Goal: Check status: Check status

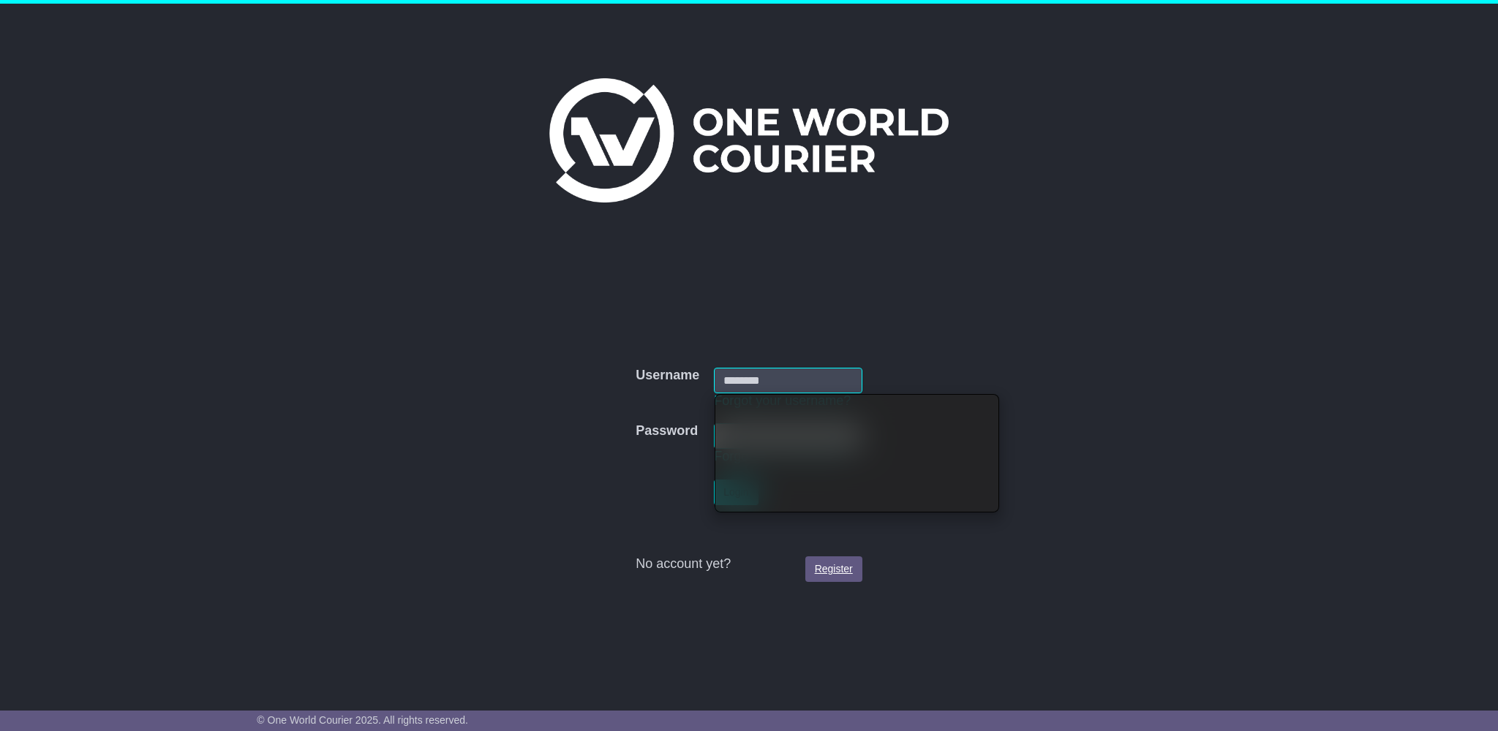
type input "**********"
click at [824, 567] on link "Register" at bounding box center [833, 569] width 57 height 26
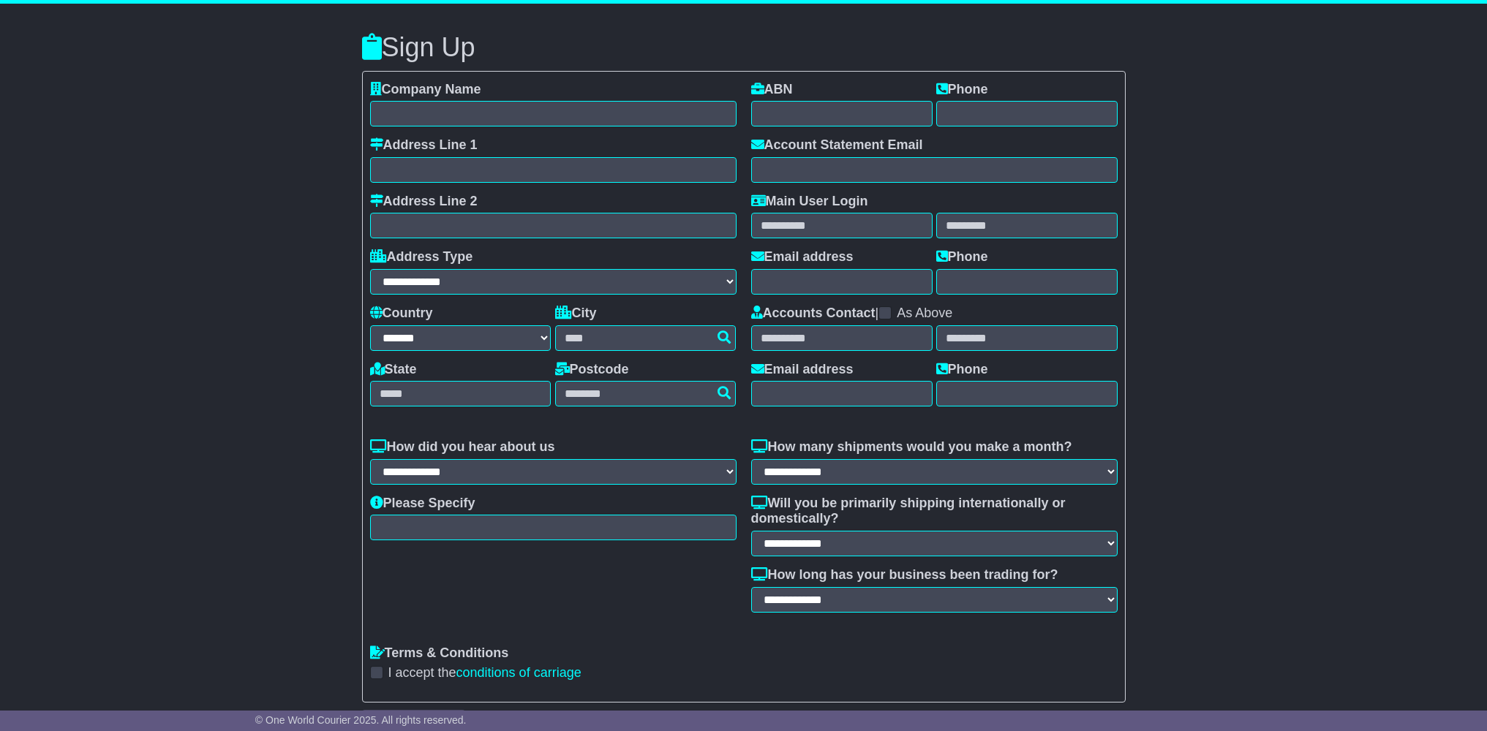
select select "**"
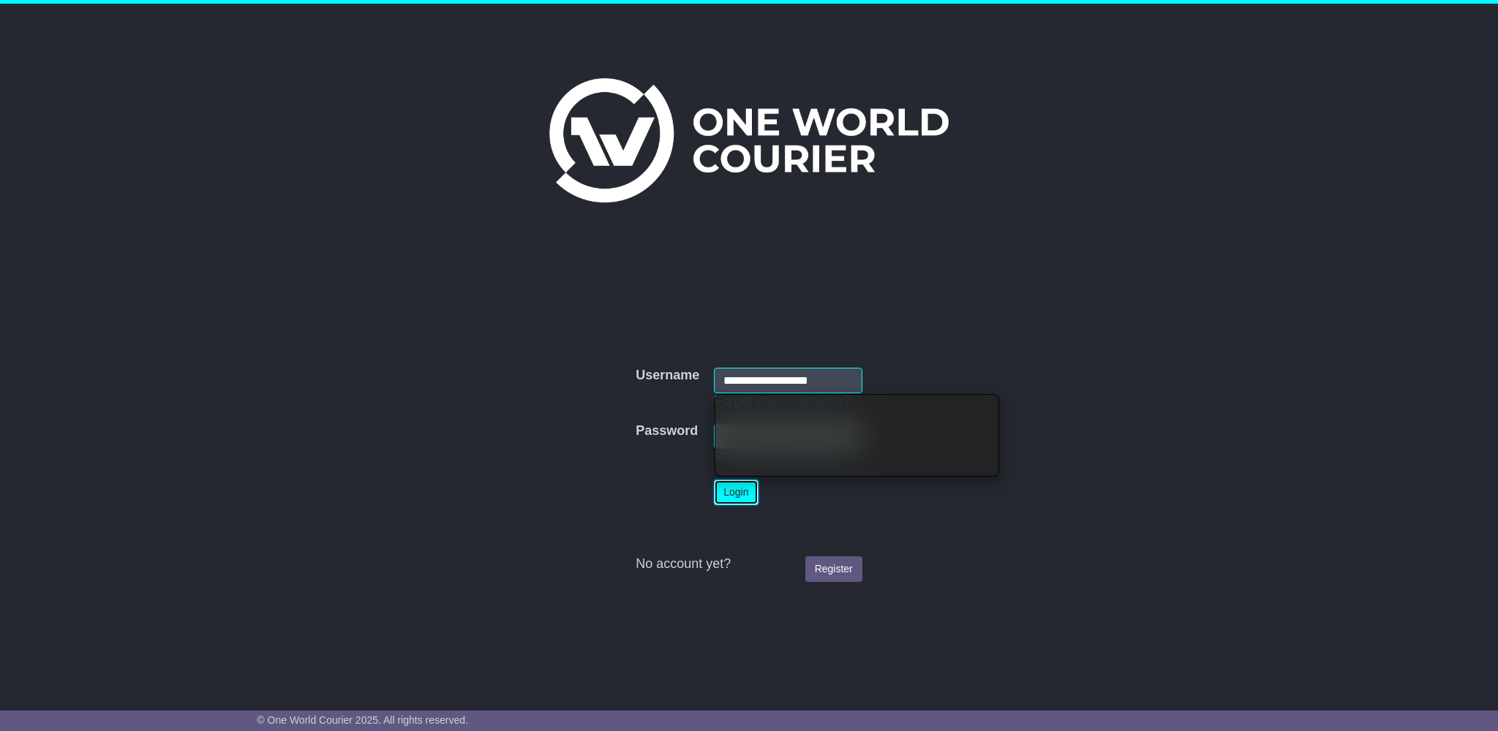
click at [733, 491] on button "Login" at bounding box center [736, 493] width 44 height 26
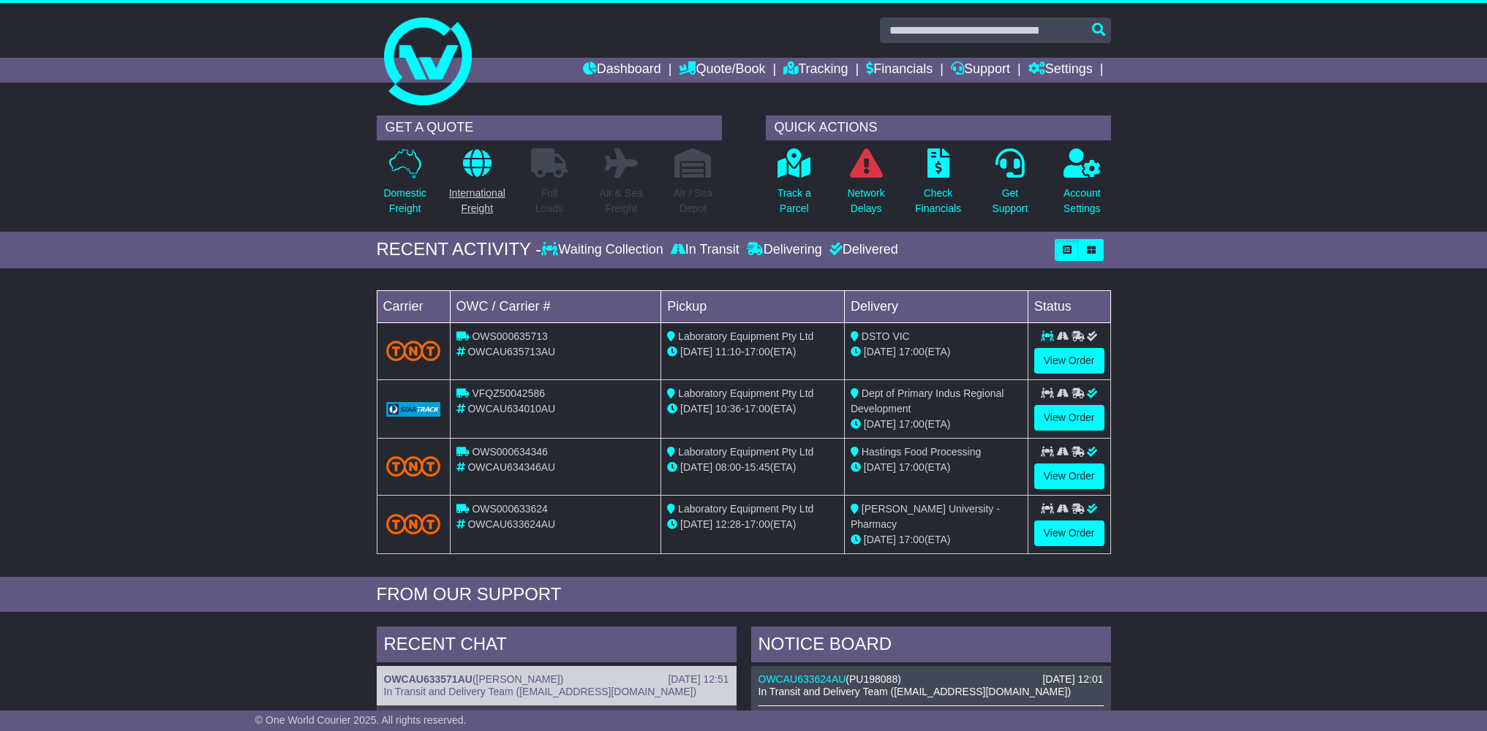
scroll to position [1, 0]
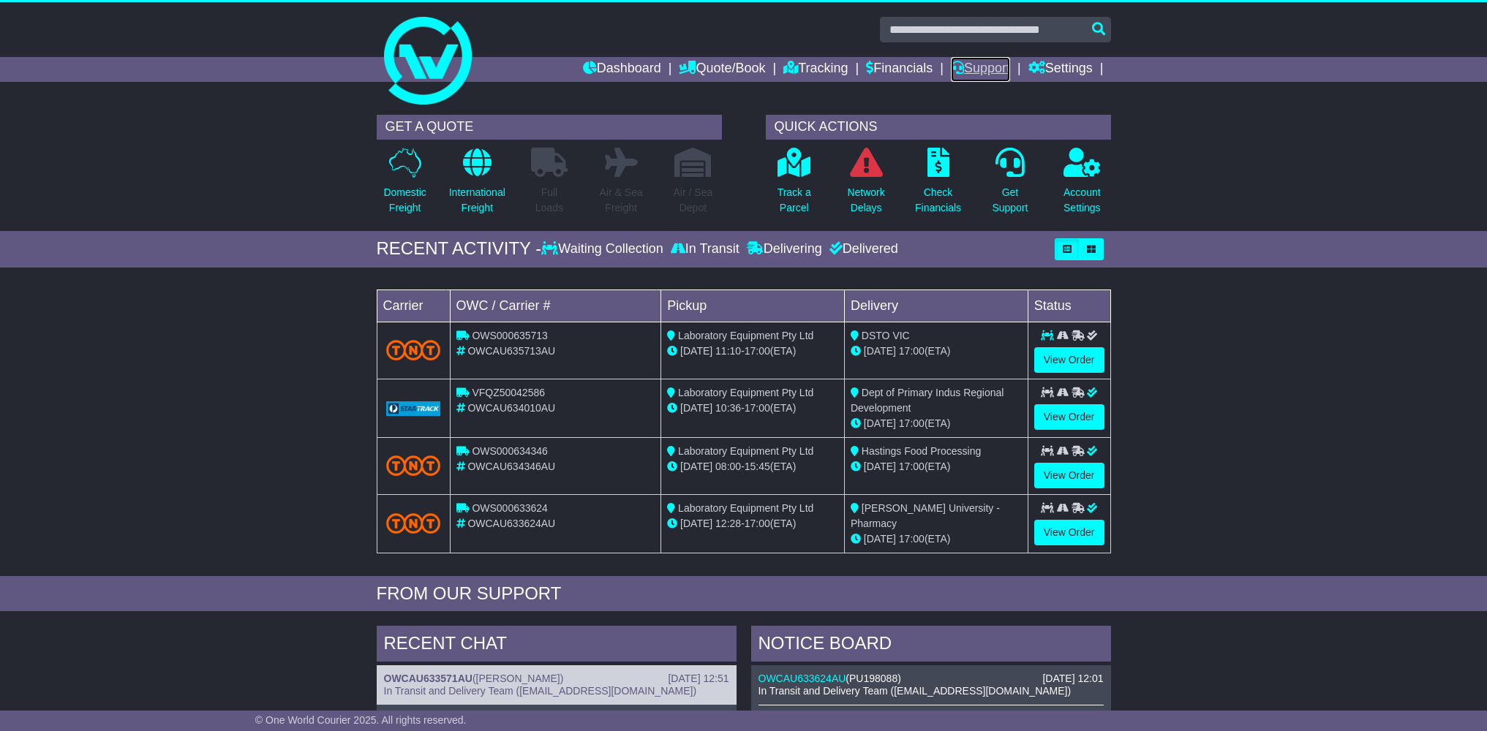
click at [962, 64] on link "Support" at bounding box center [980, 69] width 59 height 25
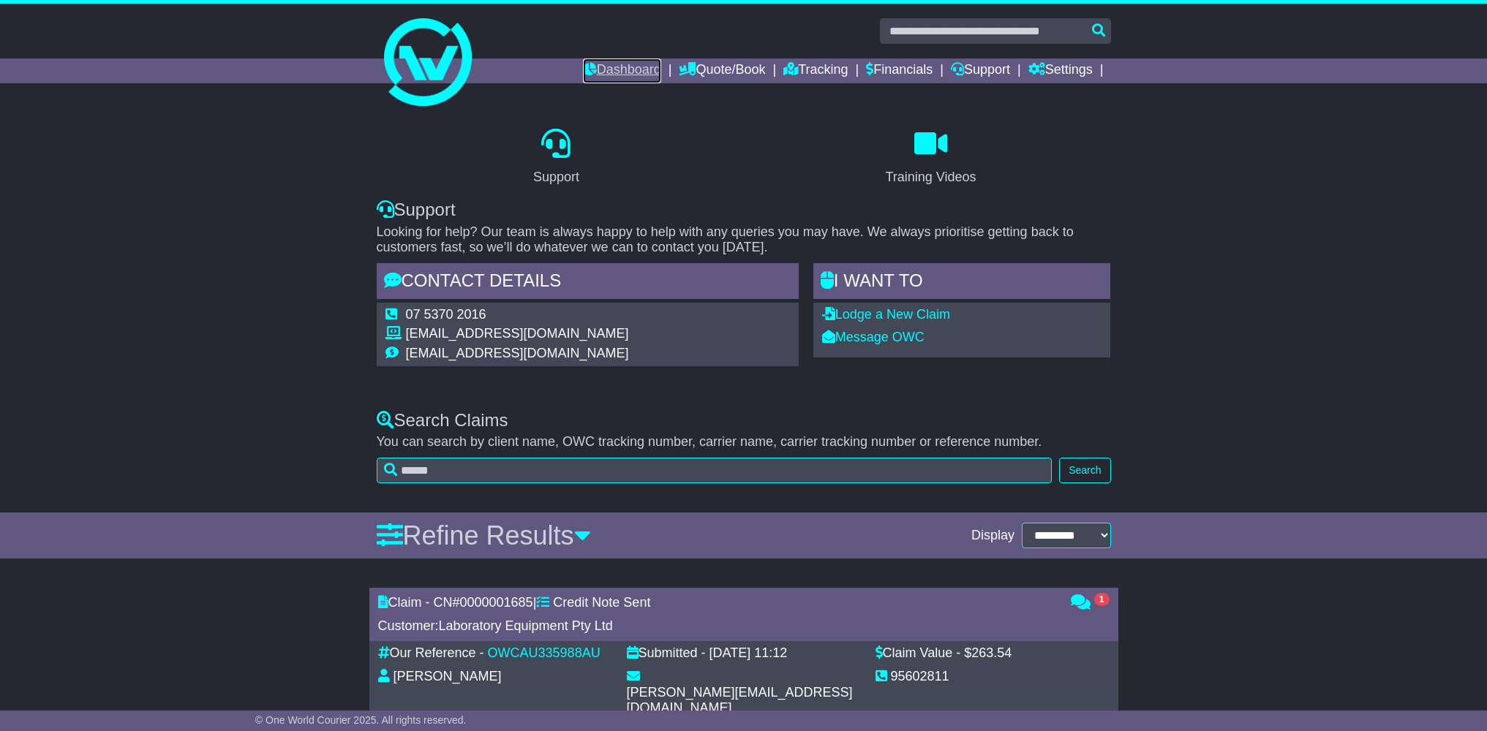
click at [599, 71] on link "Dashboard" at bounding box center [622, 70] width 78 height 25
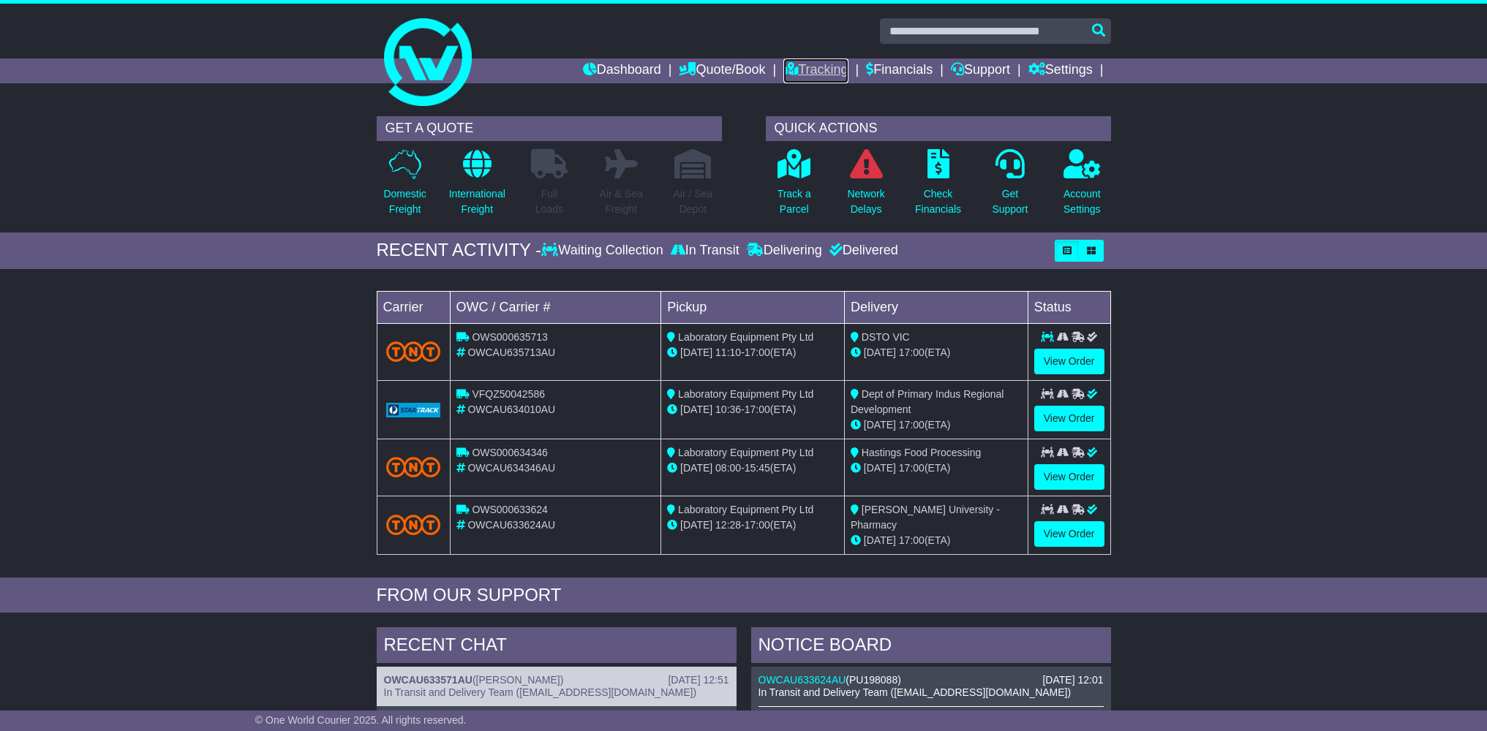
click at [783, 68] on icon at bounding box center [790, 68] width 15 height 13
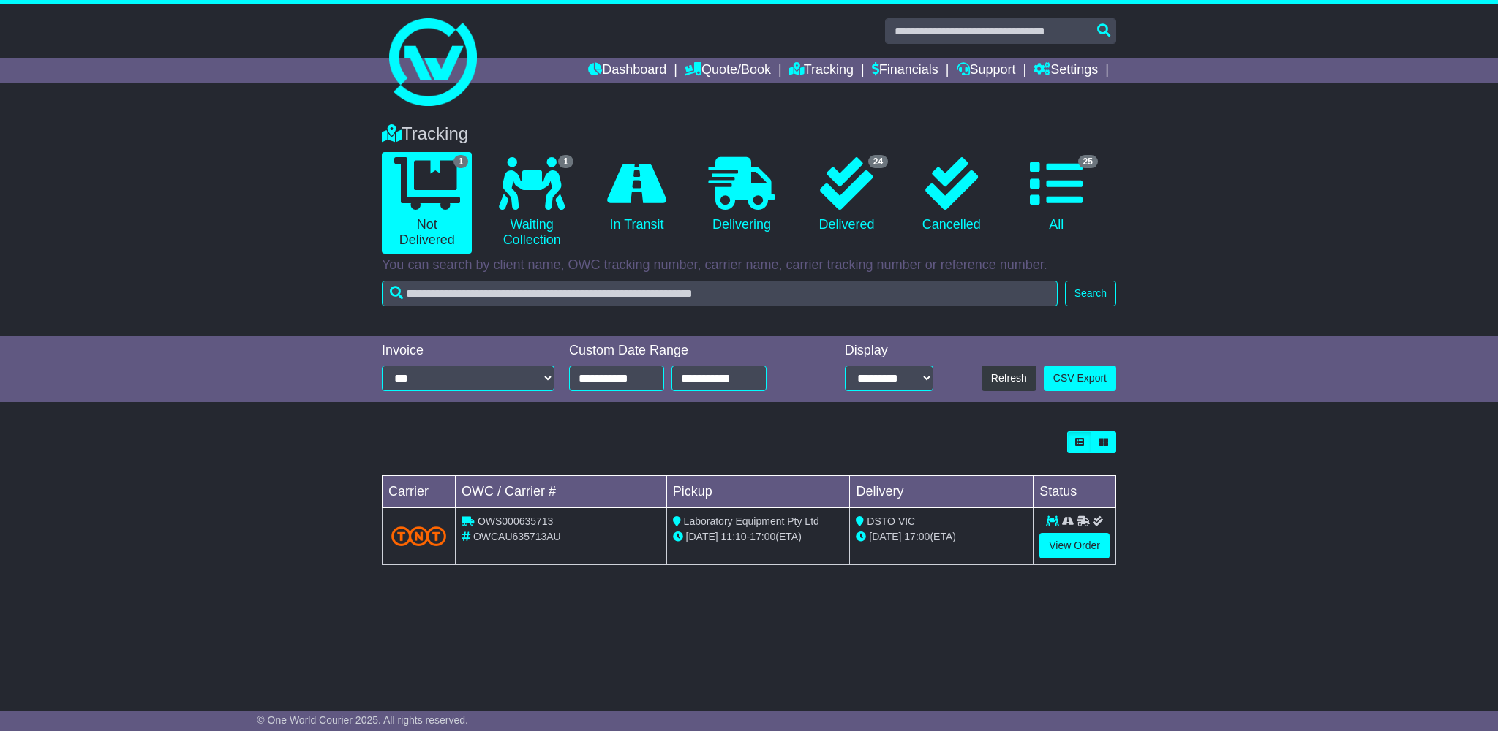
click at [578, 524] on div "OWS000635713" at bounding box center [560, 521] width 199 height 15
click at [1051, 540] on link "View Order" at bounding box center [1074, 546] width 70 height 26
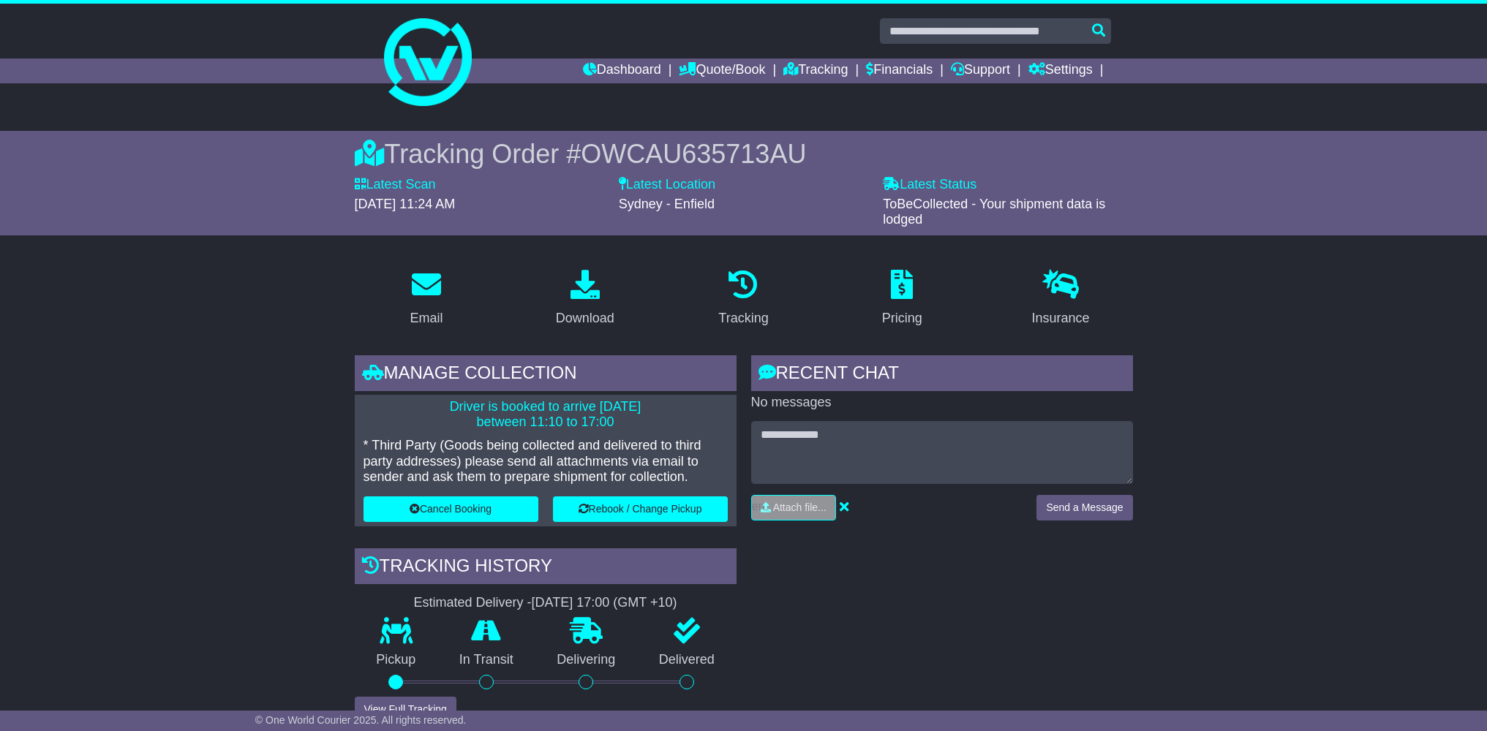
scroll to position [4, 0]
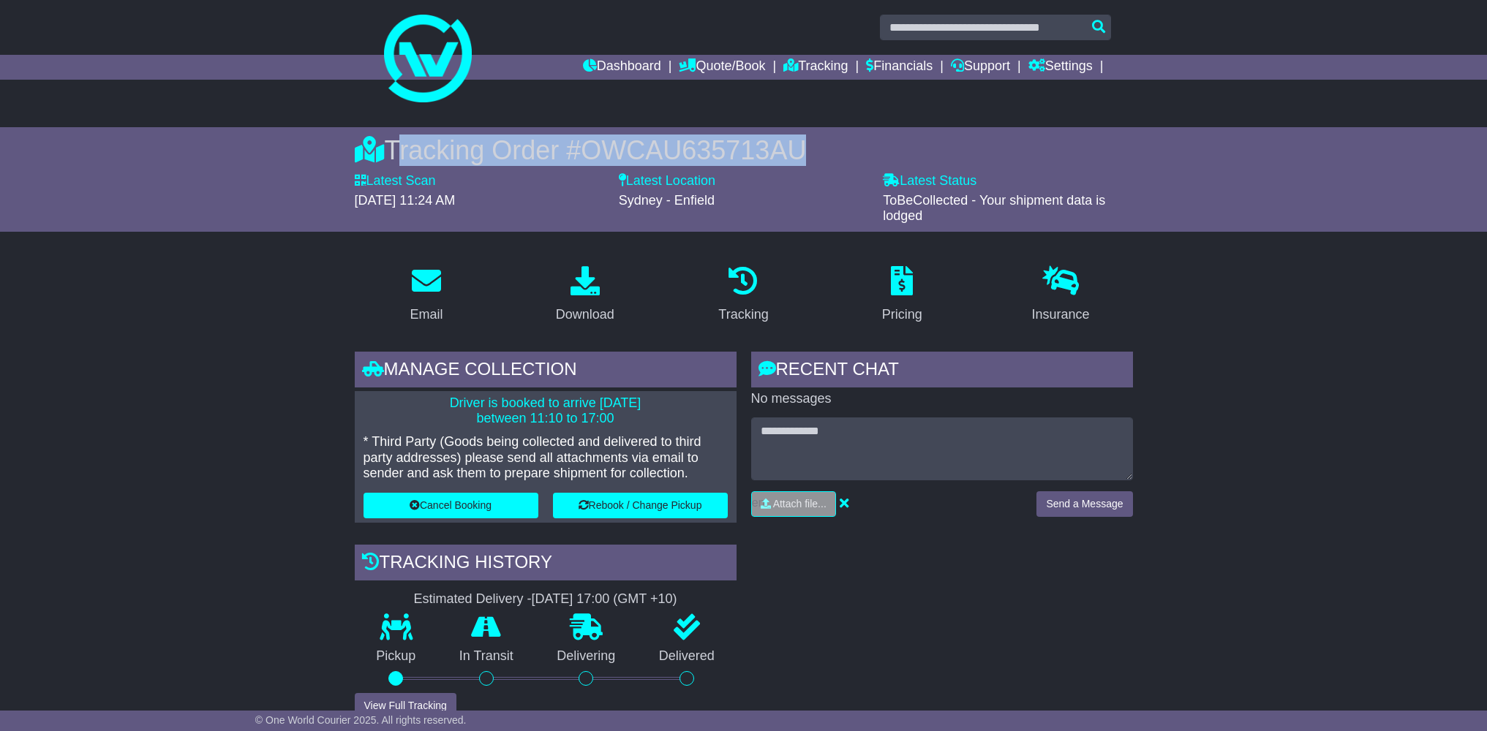
drag, startPoint x: 798, startPoint y: 153, endPoint x: 390, endPoint y: 154, distance: 408.8
click at [390, 154] on div "Tracking Order # OWCAU635713AU" at bounding box center [744, 150] width 778 height 31
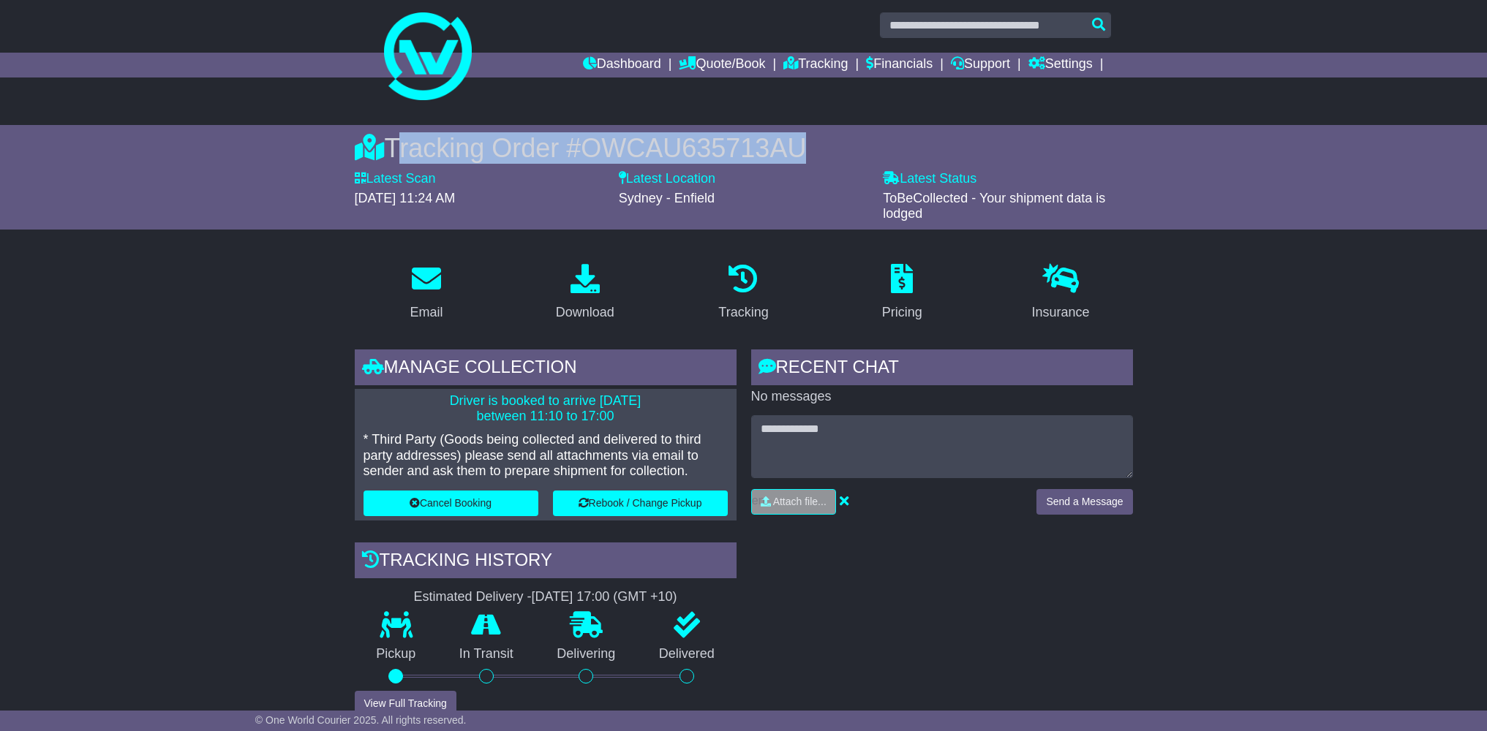
scroll to position [8, 0]
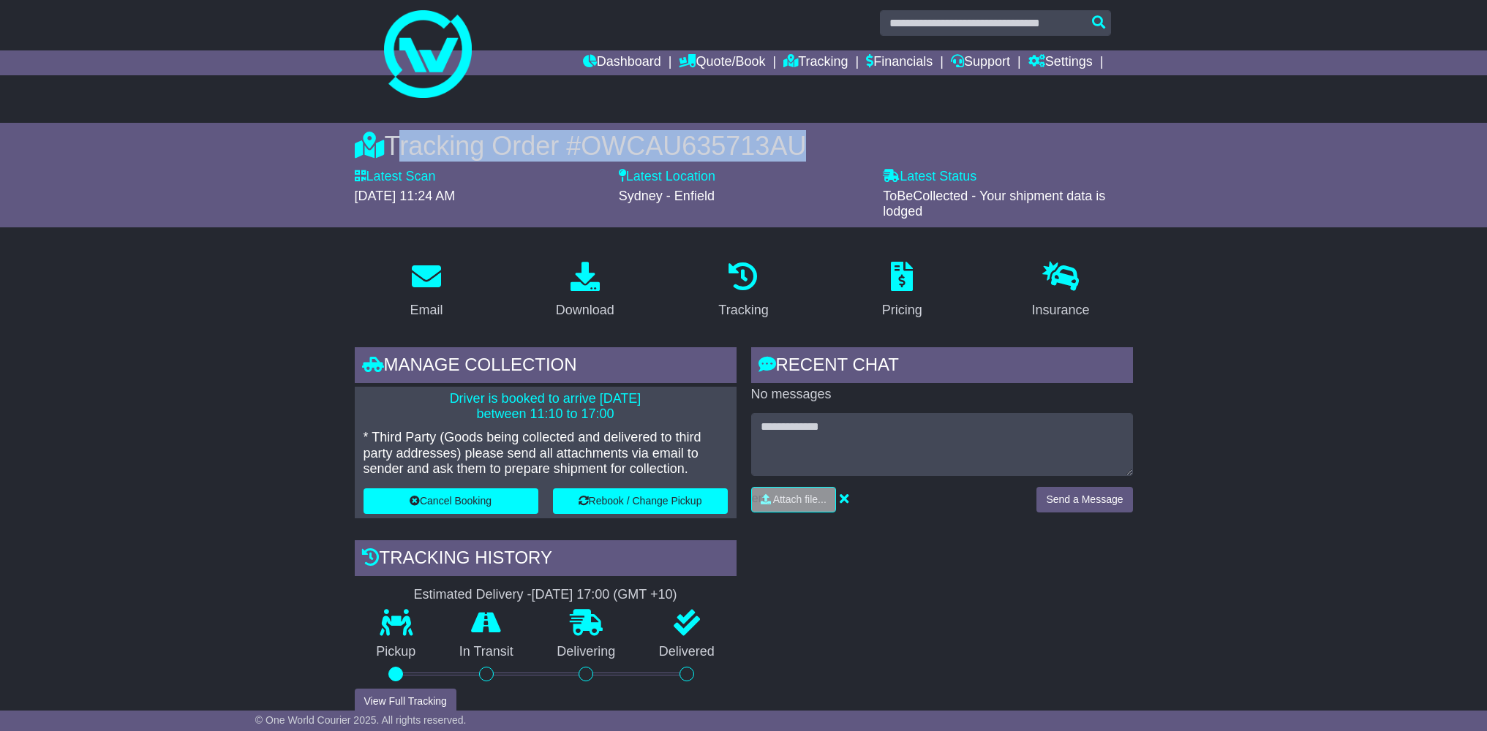
copy div "Tracking Order # OWCAU635713AU"
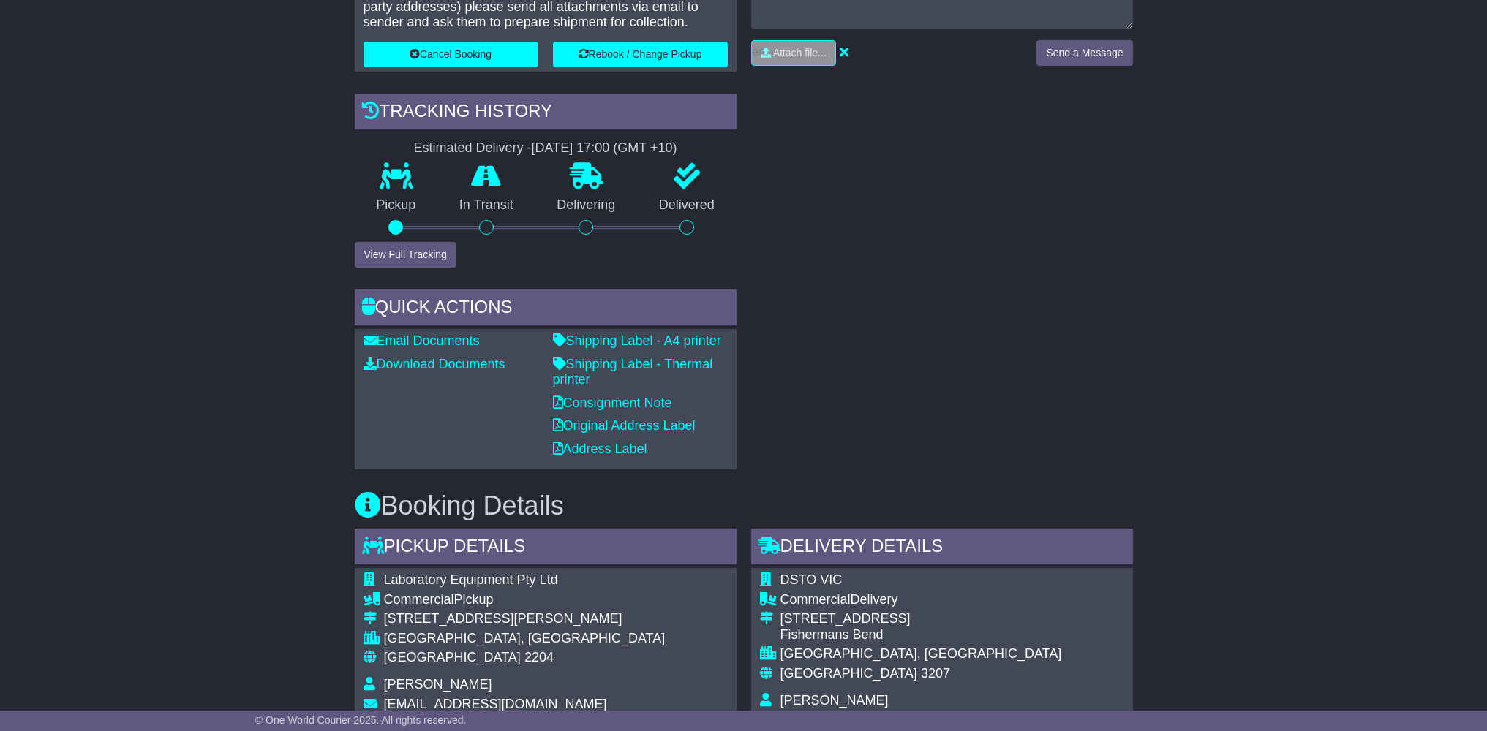
scroll to position [0, 0]
